Goal: Navigation & Orientation: Find specific page/section

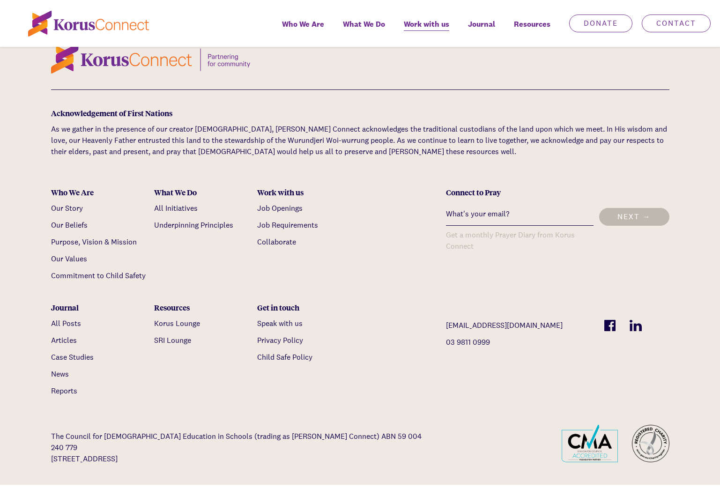
scroll to position [1788, 0]
click at [65, 213] on link "Our Story" at bounding box center [67, 208] width 32 height 10
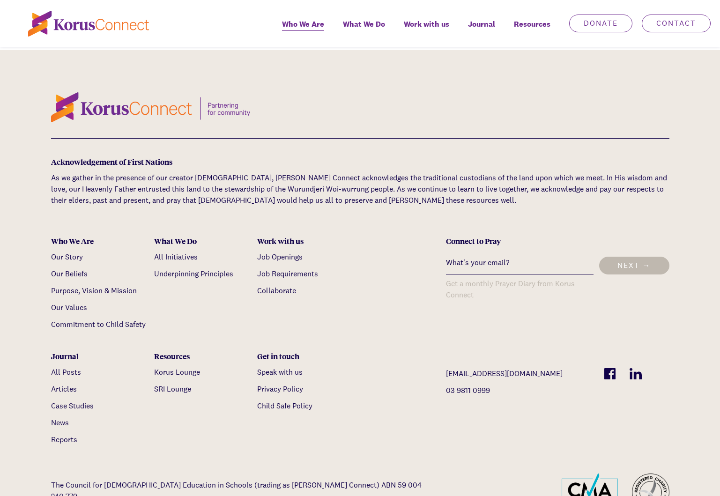
scroll to position [3034, 0]
click at [282, 253] on link "Job Openings" at bounding box center [279, 258] width 45 height 10
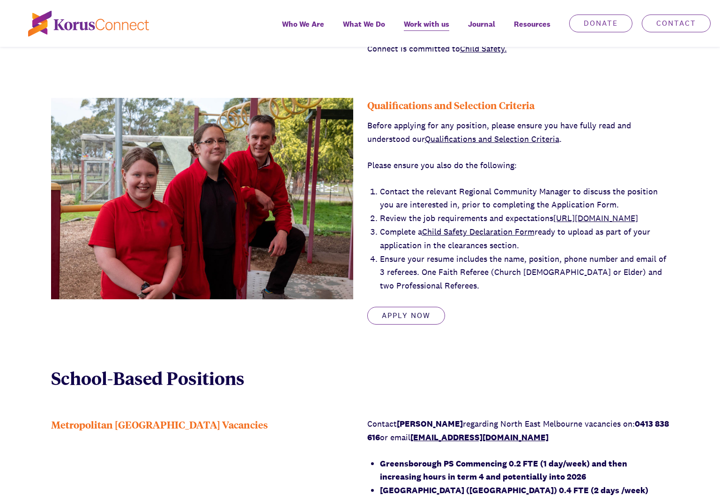
scroll to position [396, 0]
click at [471, 136] on link "Qualifications and Selection Criteria" at bounding box center [492, 138] width 134 height 11
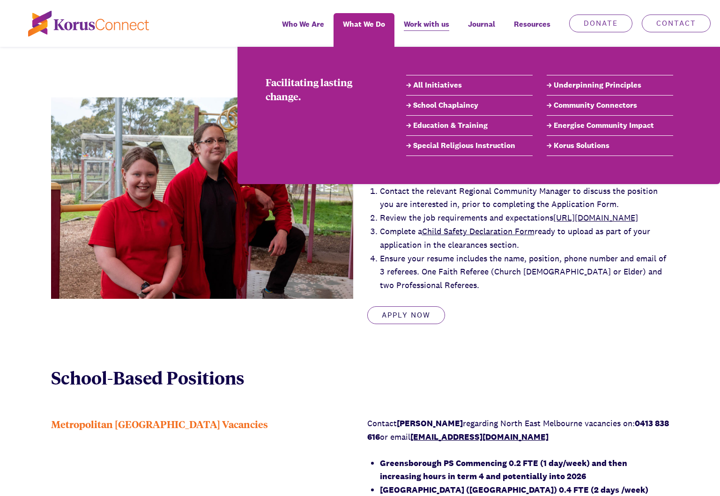
click at [424, 128] on link "Education & Training" at bounding box center [469, 125] width 126 height 11
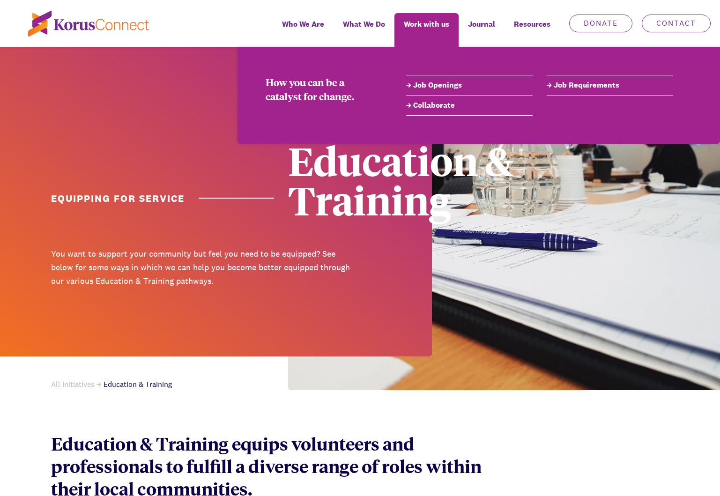
click at [426, 85] on link "Job Openings" at bounding box center [469, 85] width 126 height 11
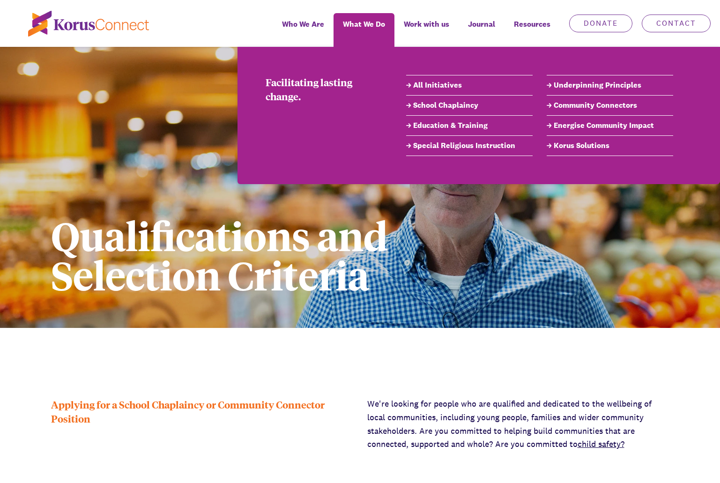
click at [429, 104] on link "School Chaplaincy" at bounding box center [469, 105] width 126 height 11
